Goal: Information Seeking & Learning: Learn about a topic

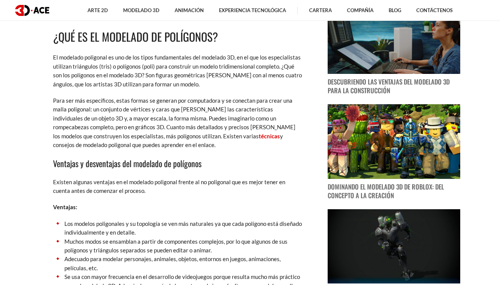
scroll to position [458, 0]
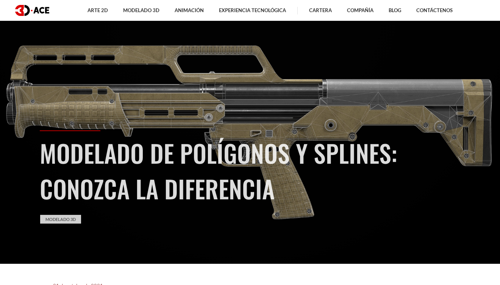
scroll to position [16, 0]
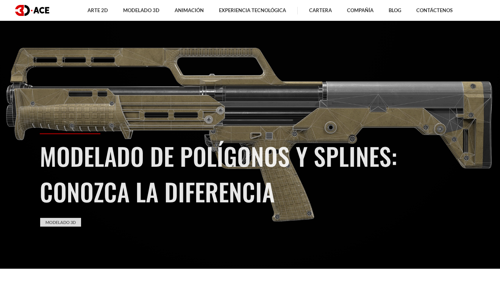
click at [168, 55] on section "Modelado de polígonos y splines: conozca la diferencia Modelado 3D" at bounding box center [250, 126] width 500 height 285
